Goal: Information Seeking & Learning: Understand process/instructions

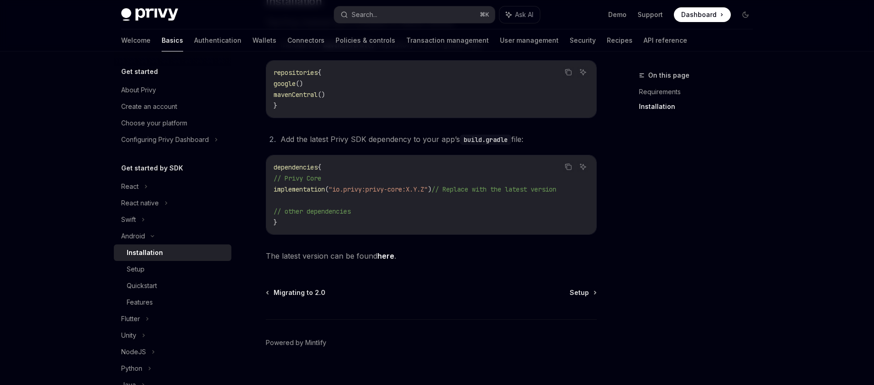
scroll to position [213, 0]
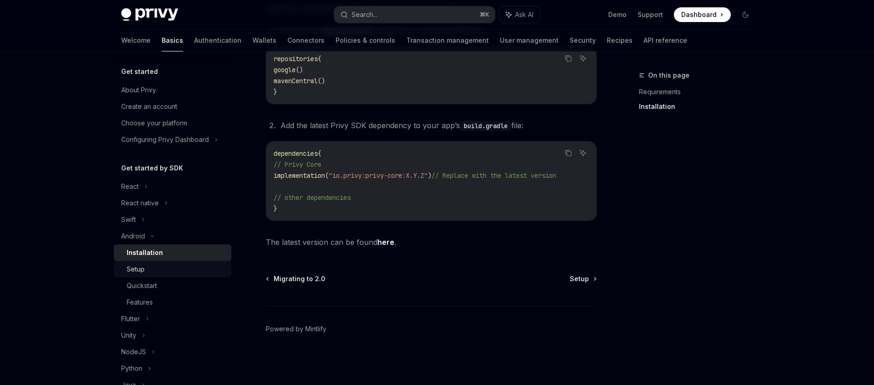
click at [147, 265] on div "Setup" at bounding box center [176, 269] width 99 height 11
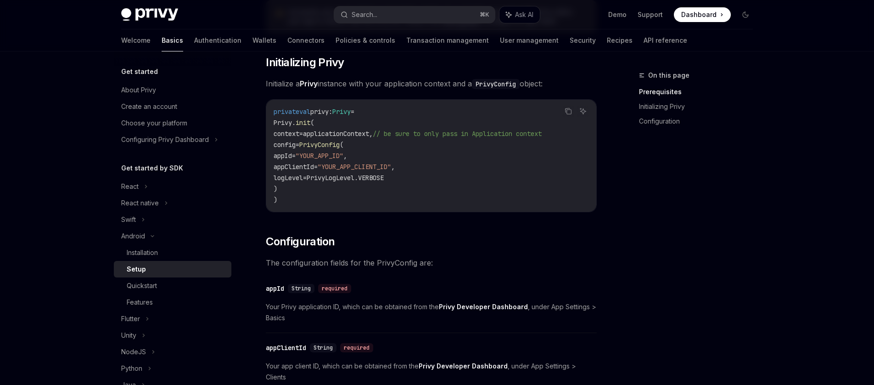
scroll to position [147, 0]
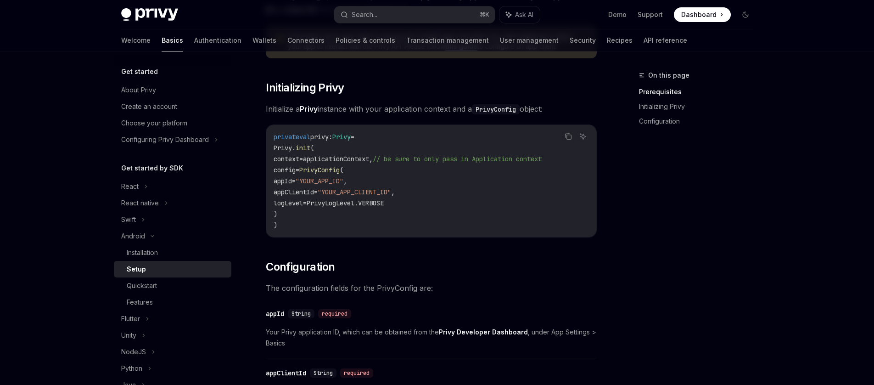
click at [387, 191] on span ""YOUR_APP_CLIENT_ID"" at bounding box center [354, 192] width 73 height 8
click at [344, 178] on span ""YOUR_APP_ID"" at bounding box center [320, 181] width 48 height 8
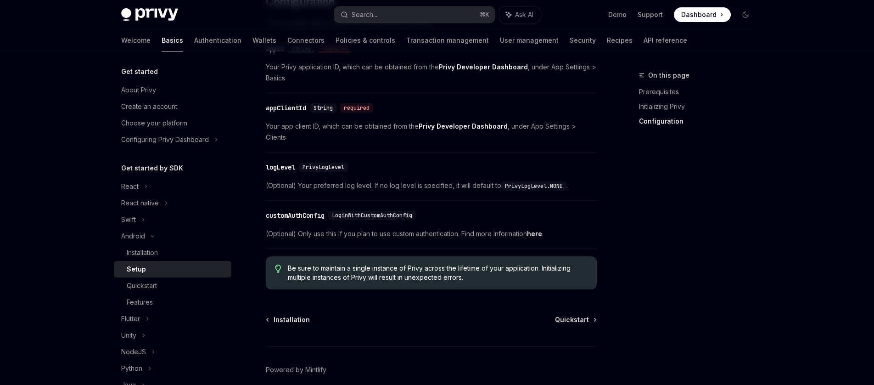
scroll to position [413, 0]
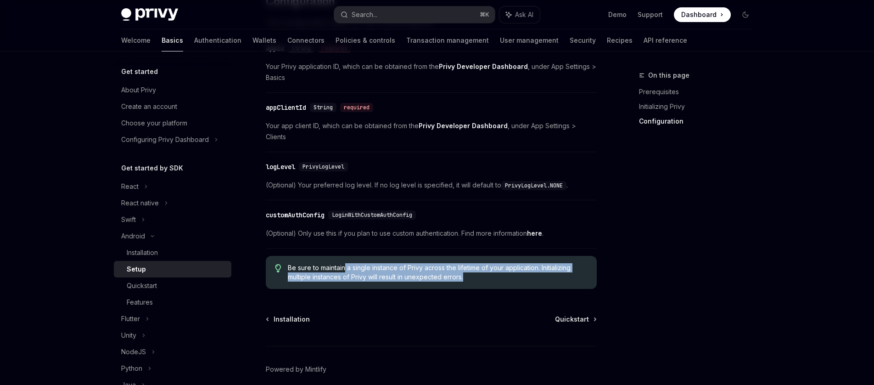
drag, startPoint x: 346, startPoint y: 259, endPoint x: 476, endPoint y: 274, distance: 131.3
click at [476, 274] on span "Be sure to maintain a single instance of Privy across the lifetime of your appl…" at bounding box center [438, 272] width 300 height 18
click at [346, 274] on span "Be sure to maintain a single instance of Privy across the lifetime of your appl…" at bounding box center [438, 272] width 300 height 18
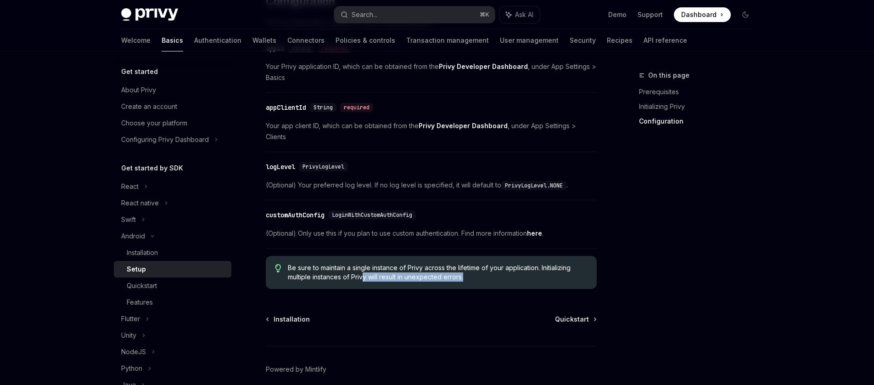
drag, startPoint x: 365, startPoint y: 271, endPoint x: 490, endPoint y: 270, distance: 124.9
click at [490, 270] on span "Be sure to maintain a single instance of Privy across the lifetime of your appl…" at bounding box center [438, 272] width 300 height 18
click at [169, 302] on div "Features" at bounding box center [176, 302] width 99 height 11
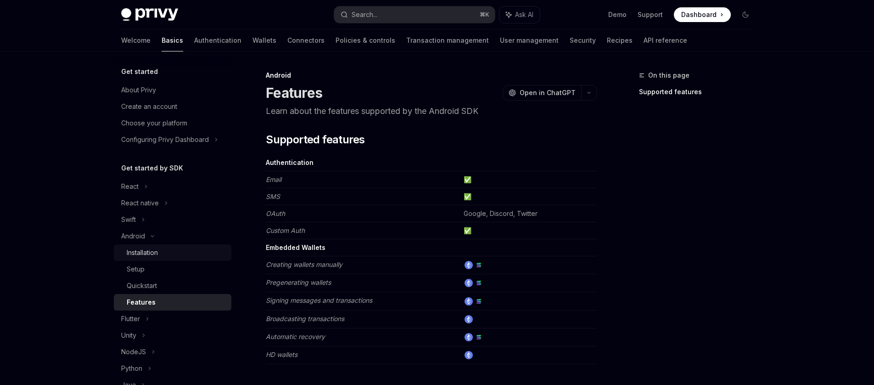
click at [163, 254] on div "Installation" at bounding box center [176, 252] width 99 height 11
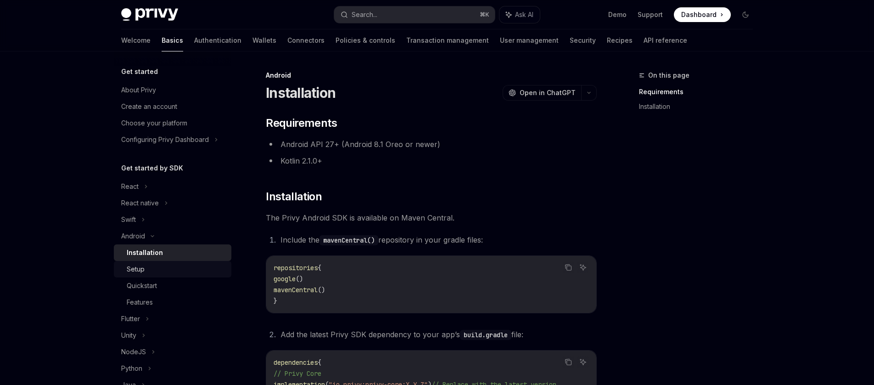
click at [153, 270] on div "Setup" at bounding box center [176, 269] width 99 height 11
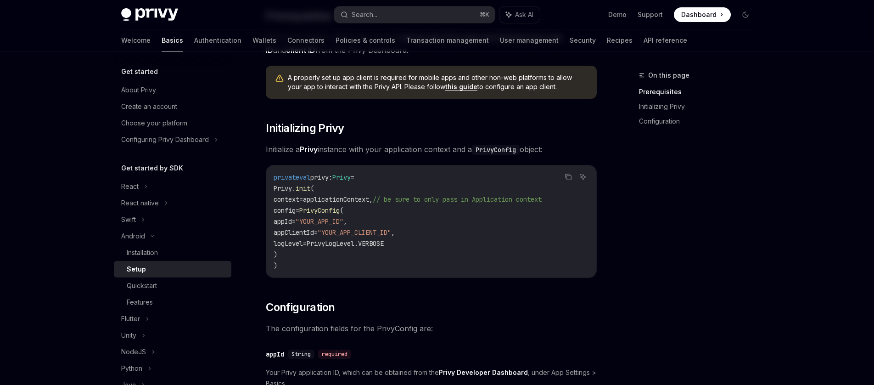
scroll to position [107, 0]
drag, startPoint x: 371, startPoint y: 232, endPoint x: 451, endPoint y: 231, distance: 79.9
click at [451, 231] on code "private val privy: Privy = Privy. init ( context = applicationContext, // be su…" at bounding box center [432, 220] width 316 height 99
drag, startPoint x: 304, startPoint y: 218, endPoint x: 473, endPoint y: 235, distance: 169.8
click at [473, 235] on code "private val privy: Privy = Privy. init ( context = applicationContext, // be su…" at bounding box center [432, 220] width 316 height 99
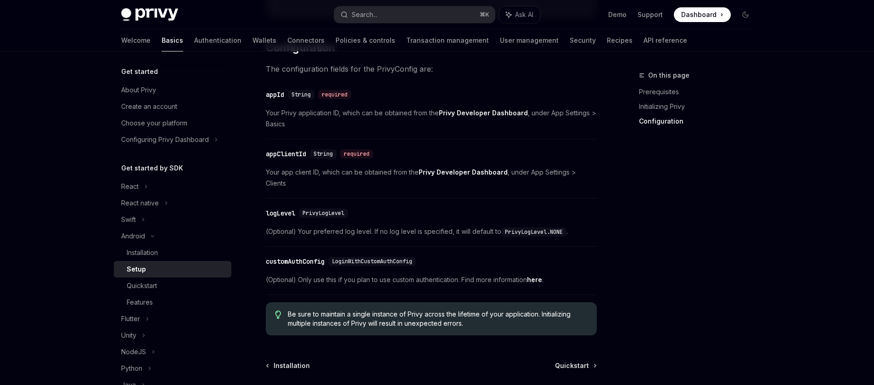
scroll to position [367, 0]
click at [280, 256] on div "customAuthConfig" at bounding box center [295, 260] width 59 height 9
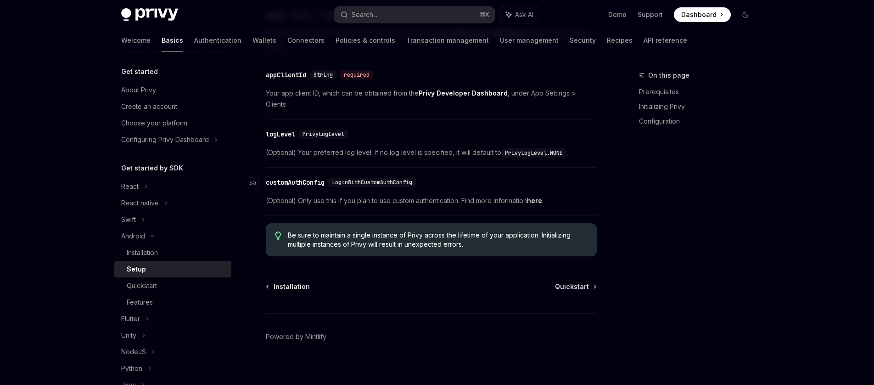
scroll to position [446, 0]
click at [539, 196] on link "here" at bounding box center [534, 200] width 15 height 8
type textarea "*"
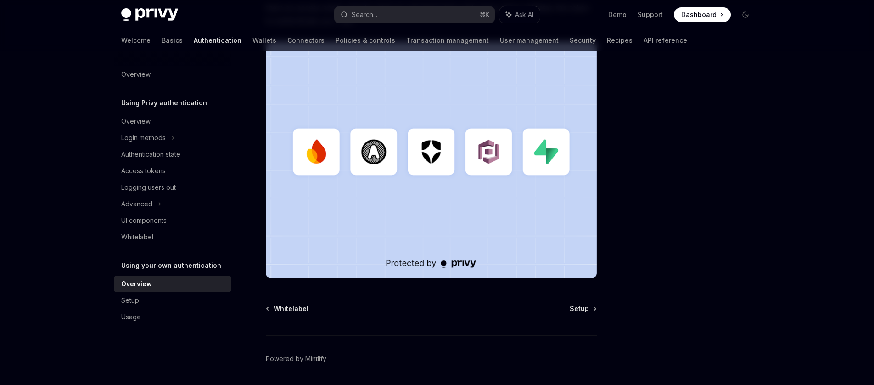
scroll to position [242, 0]
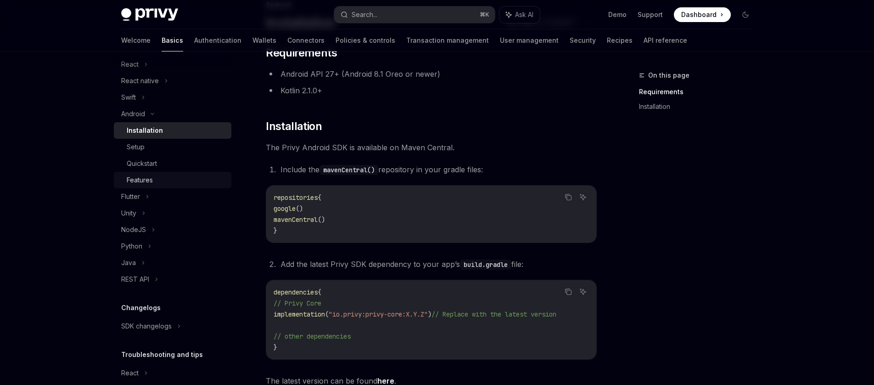
scroll to position [135, 0]
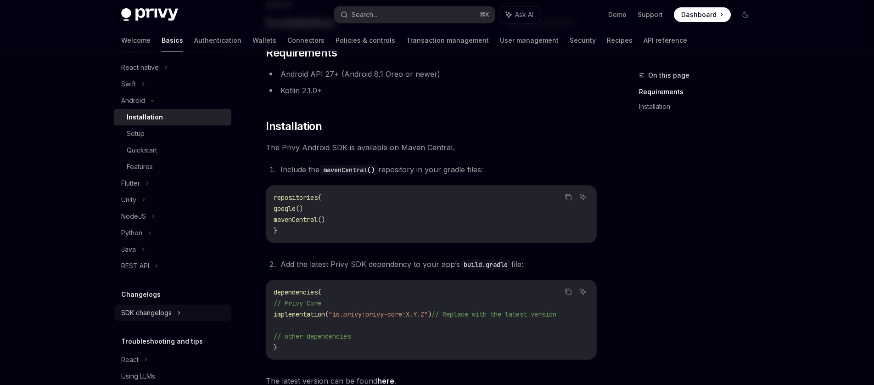
click at [157, 311] on div "SDK changelogs" at bounding box center [146, 312] width 51 height 11
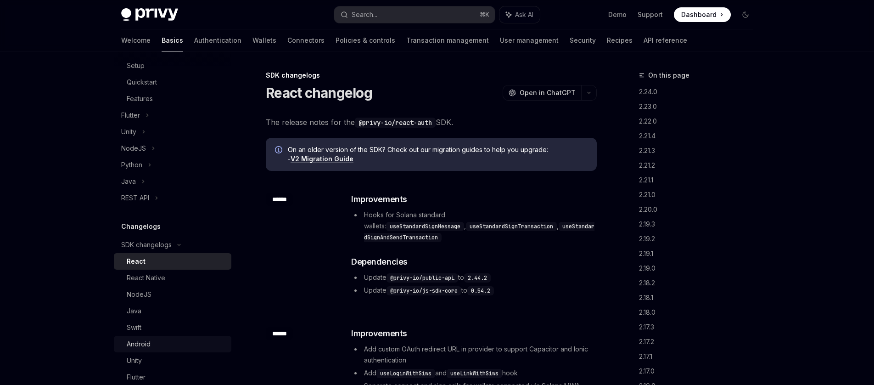
scroll to position [204, 0]
click at [157, 339] on div "Android" at bounding box center [176, 343] width 99 height 11
type textarea "*"
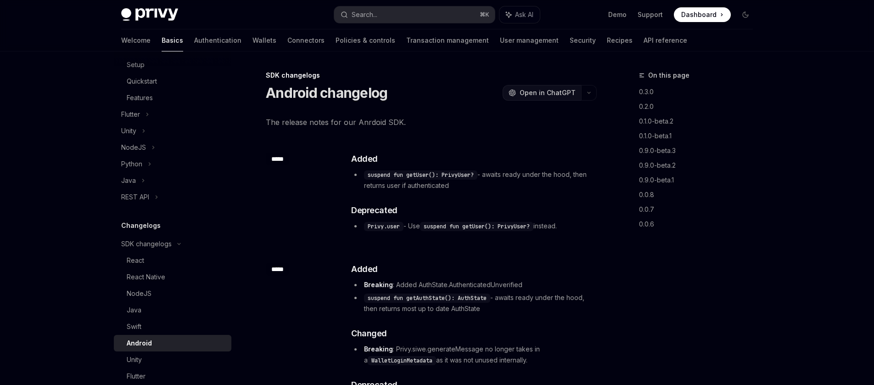
click at [558, 94] on span "Open in ChatGPT" at bounding box center [548, 92] width 56 height 9
